Goal: Task Accomplishment & Management: Contribute content

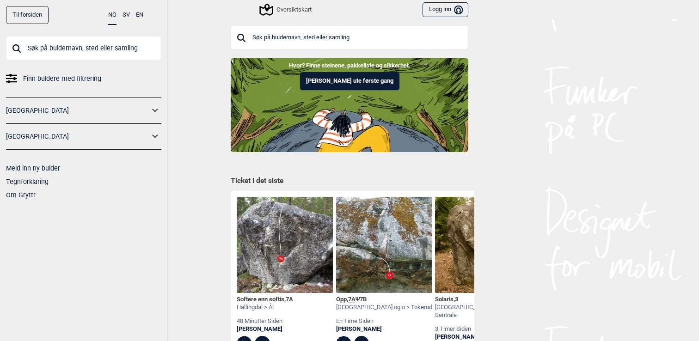
click at [369, 43] on input "text" at bounding box center [350, 37] width 238 height 24
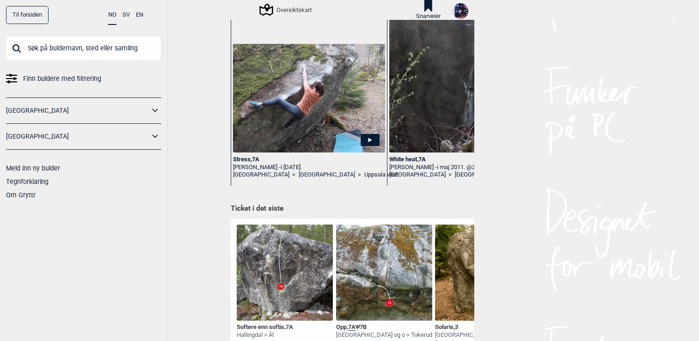
scroll to position [330, 0]
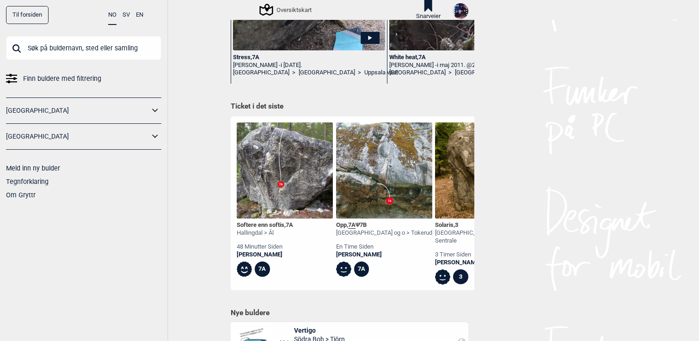
click at [343, 223] on div "Opp , 7A Ψ 7B" at bounding box center [384, 226] width 96 height 8
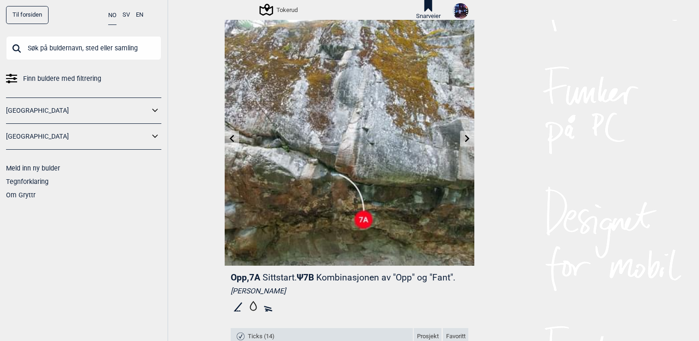
scroll to position [21, 0]
click at [235, 135] on icon at bounding box center [232, 138] width 7 height 7
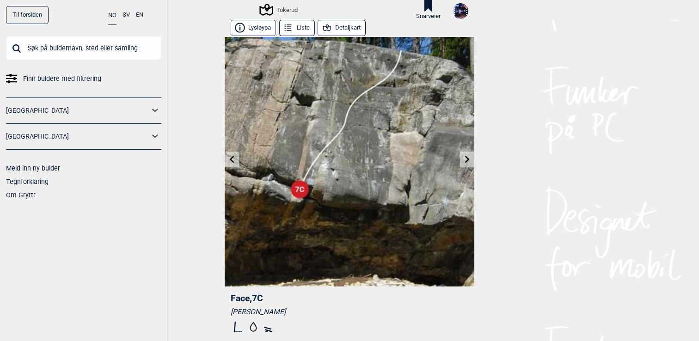
click at [235, 135] on img at bounding box center [350, 162] width 250 height 250
click at [232, 158] on icon at bounding box center [232, 159] width 7 height 7
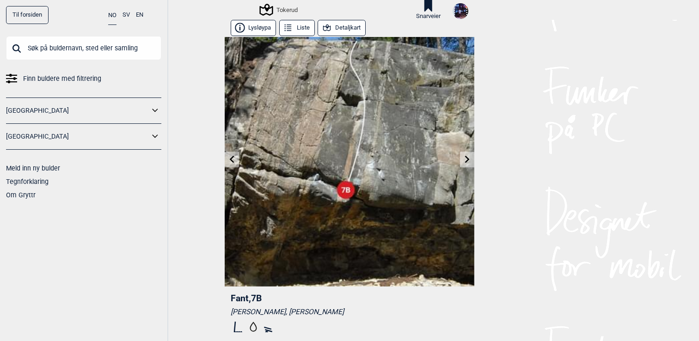
click at [233, 162] on icon at bounding box center [232, 159] width 5 height 7
click at [471, 157] on link at bounding box center [467, 159] width 14 height 15
click at [471, 158] on icon at bounding box center [467, 159] width 7 height 7
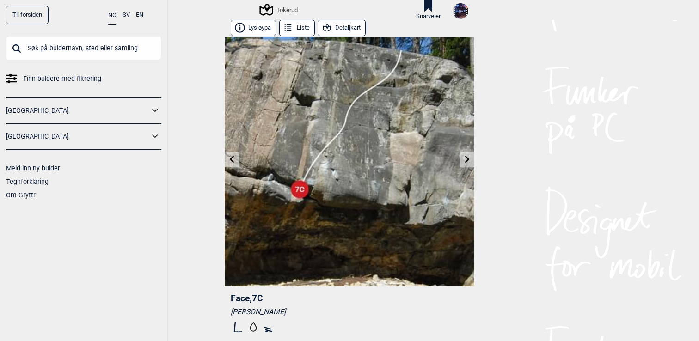
click at [471, 158] on icon at bounding box center [467, 159] width 7 height 7
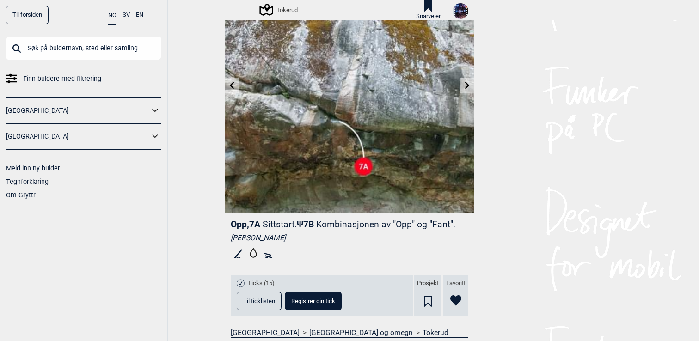
scroll to position [76, 0]
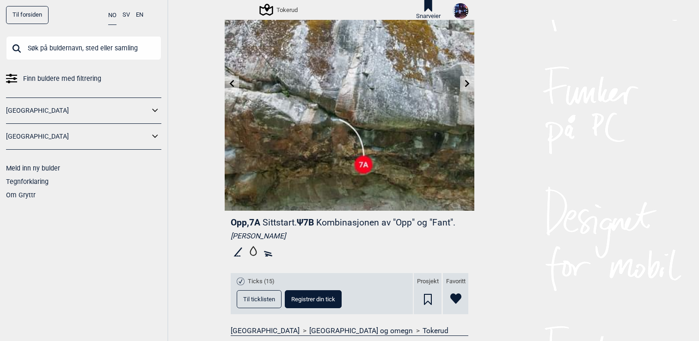
click at [308, 302] on span "Registrer din tick" at bounding box center [313, 300] width 44 height 6
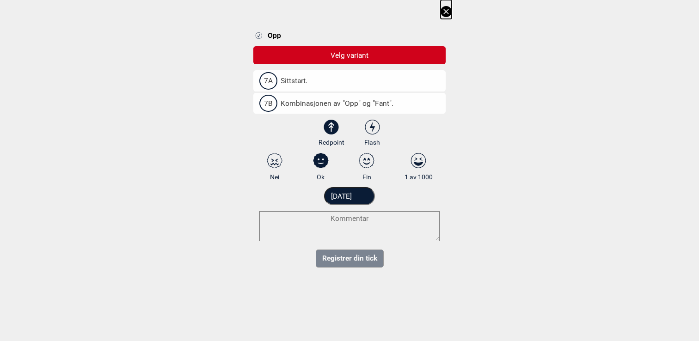
click at [273, 81] on span "7A" at bounding box center [268, 80] width 18 height 17
click at [266, 81] on input "7A Sittstart." at bounding box center [262, 81] width 6 height 6
select select "384"
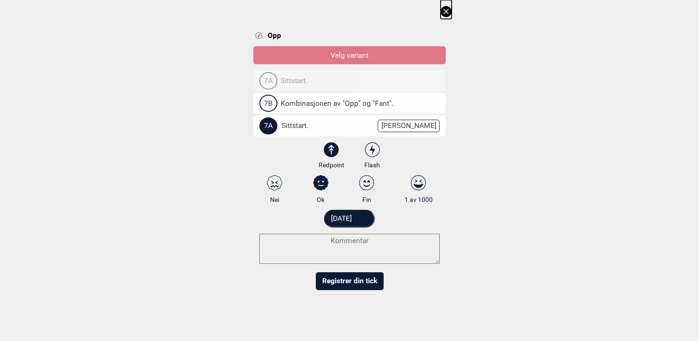
click at [362, 244] on textarea at bounding box center [349, 249] width 180 height 30
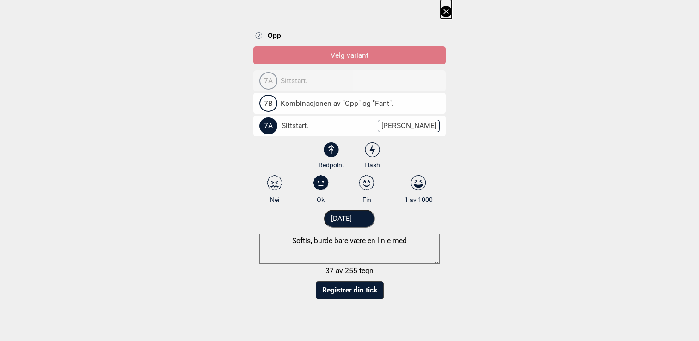
drag, startPoint x: 419, startPoint y: 242, endPoint x: 333, endPoint y: 243, distance: 86.0
click at [333, 243] on textarea "Softis, burde bare være en linje med" at bounding box center [349, 249] width 180 height 30
paste textarea "Babettes list, 6B+"
click at [362, 242] on textarea "Softis, burde være SS til Babettes list, 6B+" at bounding box center [349, 249] width 180 height 30
click at [422, 244] on textarea "Softis, burde være SS til "Babettes list, 6B+" at bounding box center [349, 249] width 180 height 30
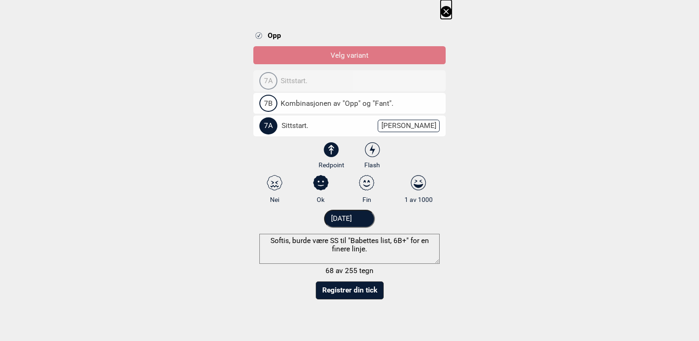
type textarea "Softis, burde være SS til "Babettes list, 6B+" for en finere linje."
click at [352, 289] on button "Registrer din tick" at bounding box center [350, 291] width 68 height 18
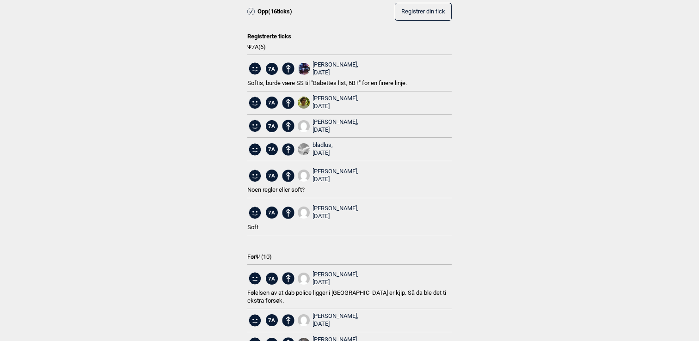
scroll to position [0, 0]
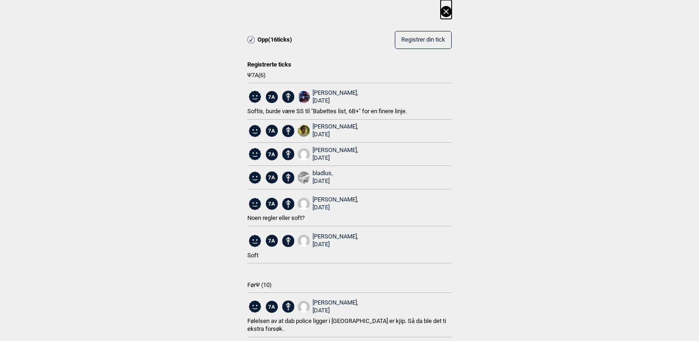
click at [445, 13] on icon at bounding box center [446, 11] width 11 height 11
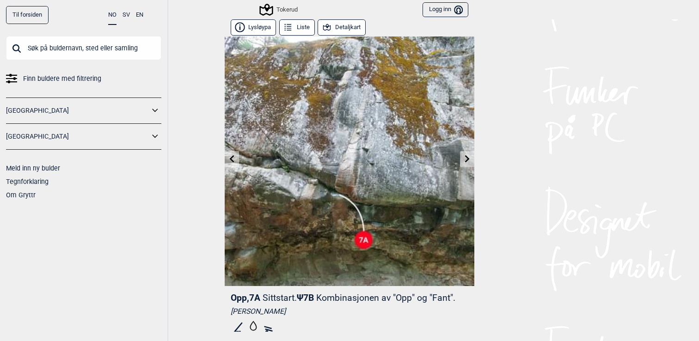
click at [233, 160] on icon at bounding box center [232, 158] width 7 height 7
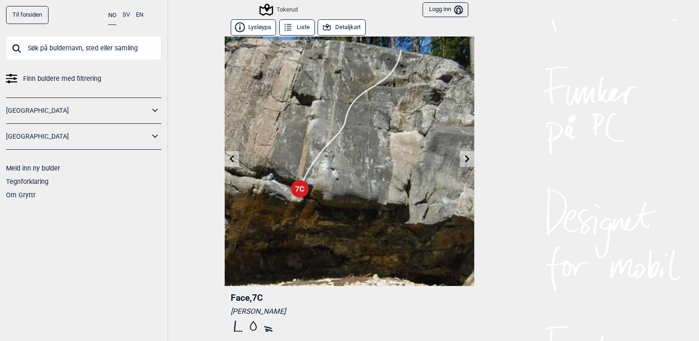
click at [233, 160] on icon at bounding box center [232, 158] width 5 height 7
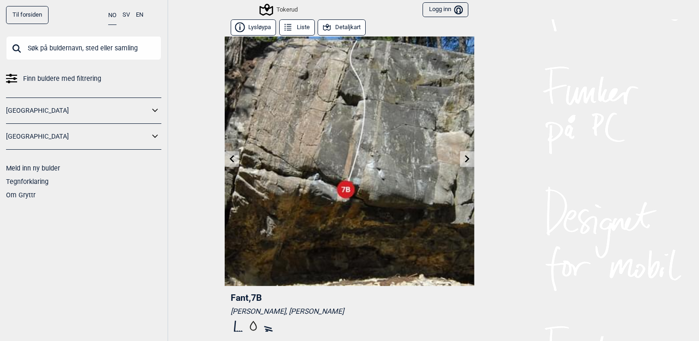
click at [233, 160] on icon at bounding box center [232, 158] width 5 height 7
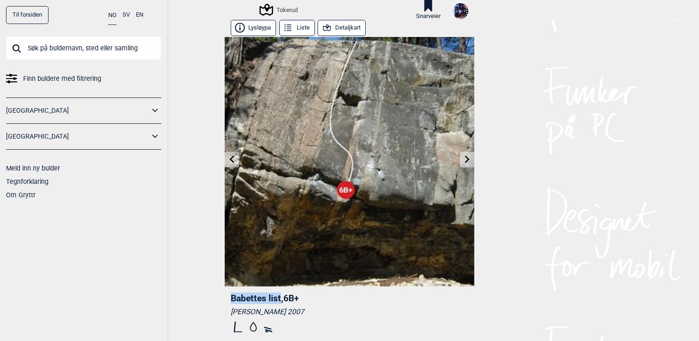
drag, startPoint x: 280, startPoint y: 299, endPoint x: 233, endPoint y: 302, distance: 47.3
click at [233, 302] on span "Babettes list , 6B+" at bounding box center [265, 298] width 68 height 11
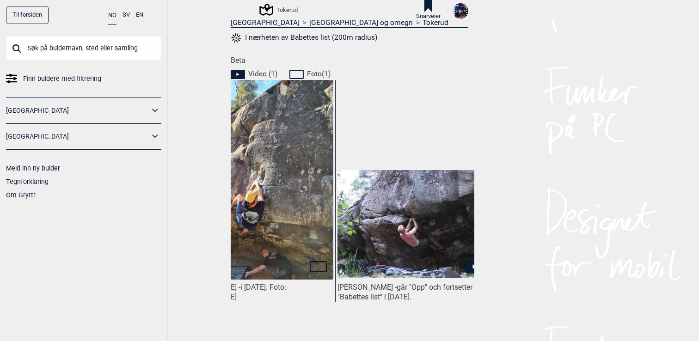
scroll to position [0, 69]
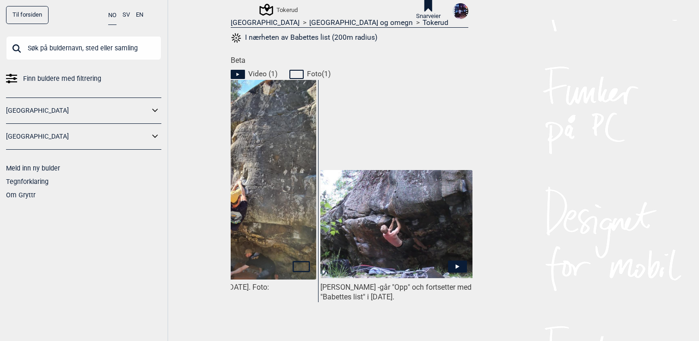
click at [436, 209] on img at bounding box center [397, 224] width 152 height 108
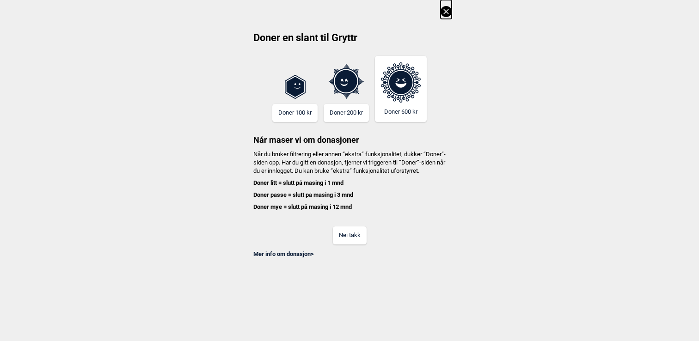
click at [346, 241] on button "Nei takk" at bounding box center [350, 236] width 34 height 18
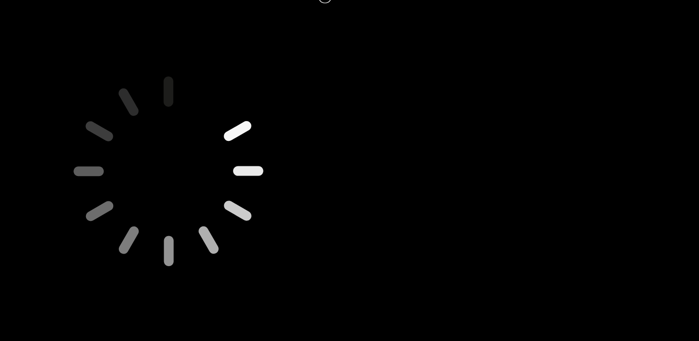
scroll to position [0, 0]
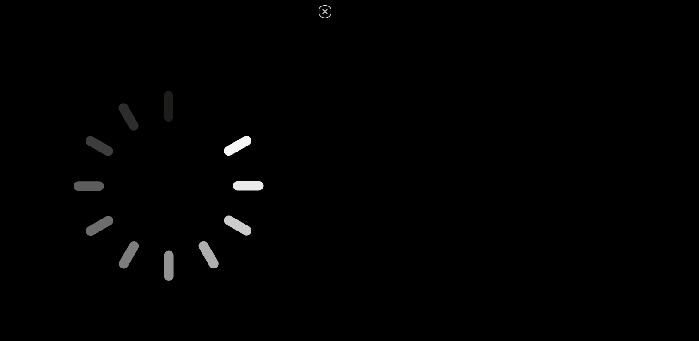
click at [324, 12] on icon at bounding box center [324, 11] width 5 height 5
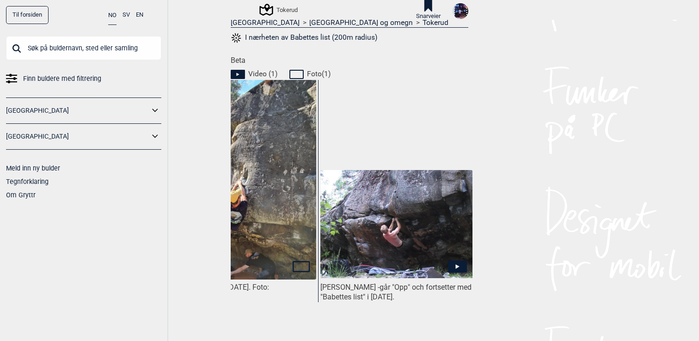
click at [401, 229] on img at bounding box center [397, 224] width 152 height 108
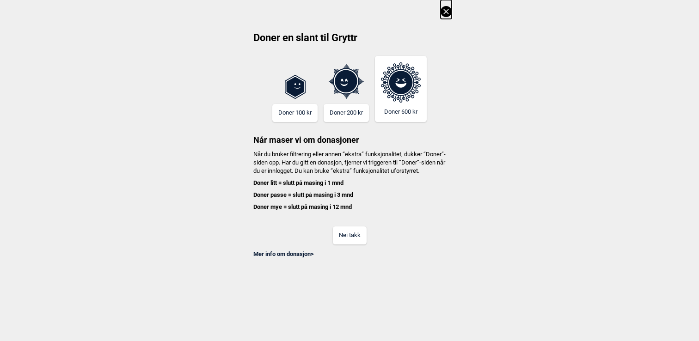
click at [354, 242] on button "Nei takk" at bounding box center [350, 236] width 34 height 18
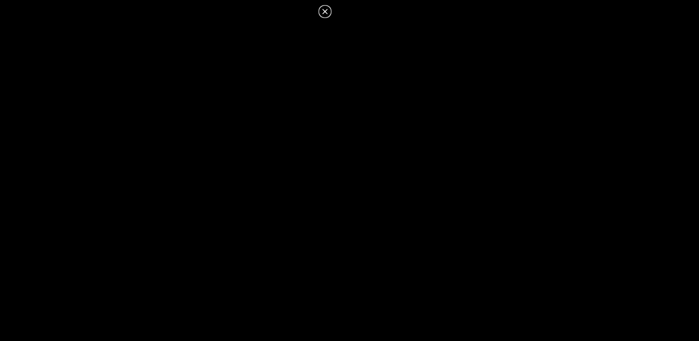
click at [327, 11] on icon at bounding box center [325, 11] width 11 height 11
